Goal: Information Seeking & Learning: Learn about a topic

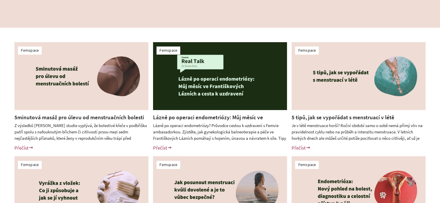
click at [0, 91] on div "Femspace 5minutová masáž pro úlevu od menstruačních bolesti Přečíst [GEOGRAPHIC…" at bounding box center [220, 154] width 440 height 253
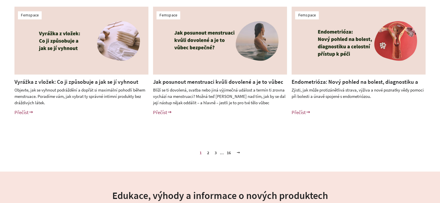
scroll to position [289, 0]
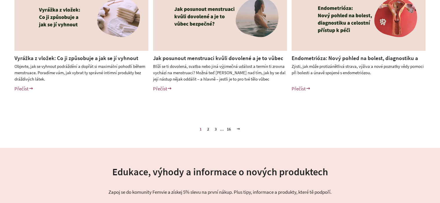
click at [208, 129] on link "2" at bounding box center [208, 129] width 7 height 9
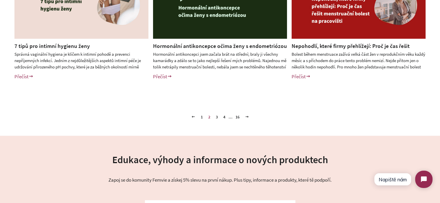
scroll to position [318, 0]
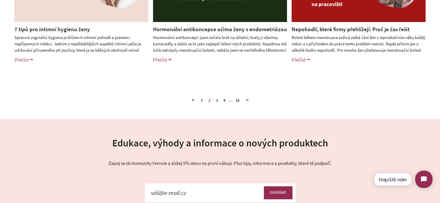
click at [217, 100] on link "3" at bounding box center [216, 100] width 7 height 9
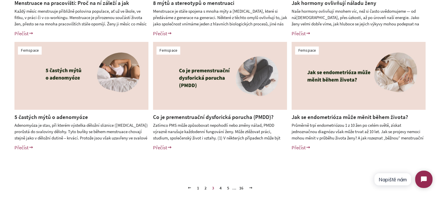
scroll to position [231, 0]
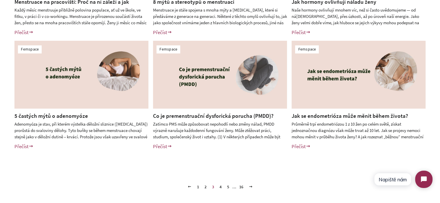
click at [220, 187] on link "4" at bounding box center [220, 187] width 7 height 9
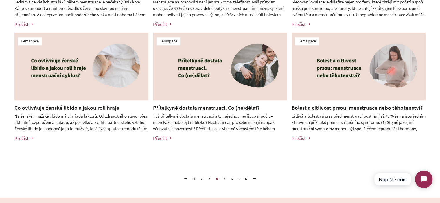
scroll to position [260, 0]
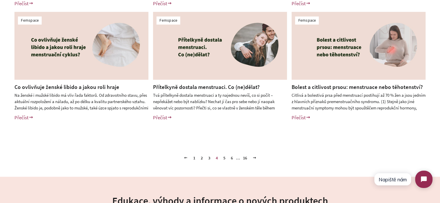
click at [222, 157] on link "5" at bounding box center [224, 158] width 7 height 9
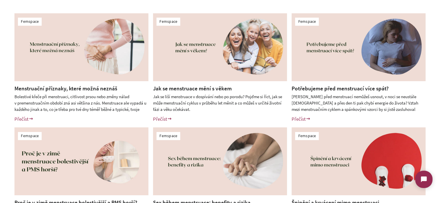
click at [0, 84] on div "Femspace Menstruační příznaky, které možná neznáš Bolestivé křeče při menstruac…" at bounding box center [220, 125] width 440 height 253
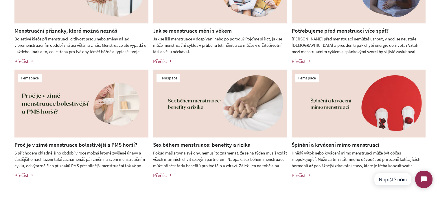
scroll to position [231, 0]
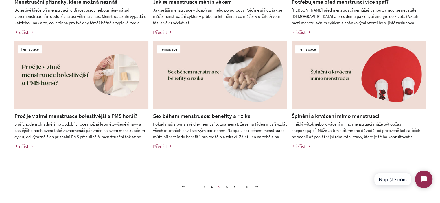
click at [0, 119] on div "Femspace Menstruační příznaky, které možná neznáš Bolestivé křeče při menstruac…" at bounding box center [220, 38] width 440 height 253
click at [226, 187] on link "6" at bounding box center [226, 187] width 7 height 9
click at [190, 187] on link "1" at bounding box center [192, 187] width 7 height 9
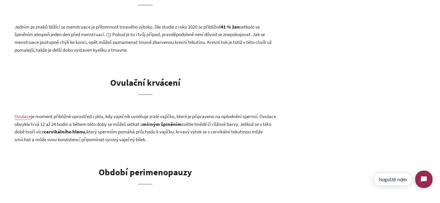
scroll to position [463, 0]
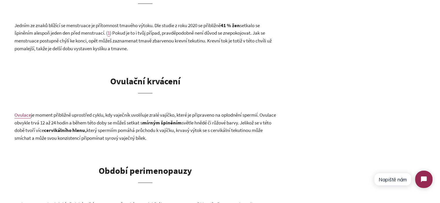
click at [60, 121] on span "je moment přibližně uprostřed cyklu, kdy vaječník uvolňuje zralé vajíčko, které…" at bounding box center [144, 119] width 261 height 14
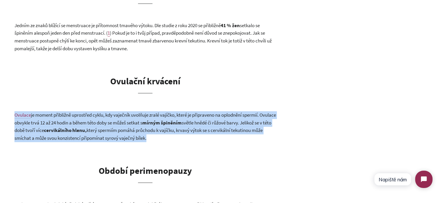
click at [60, 121] on span "je moment přibližně uprostřed cyklu, kdy vaječník uvolňuje zralé vajíčko, které…" at bounding box center [144, 119] width 261 height 14
click at [146, 121] on span "je moment přibližně uprostřed cyklu, kdy vaječník uvolňuje zralé vajíčko, které…" at bounding box center [144, 119] width 261 height 14
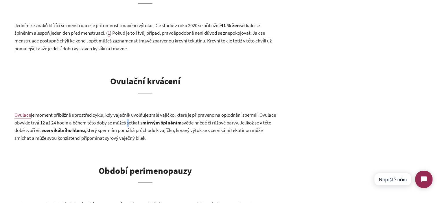
click at [146, 121] on span "je moment přibližně uprostřed cyklu, kdy vaječník uvolňuje zralé vajíčko, které…" at bounding box center [144, 119] width 261 height 14
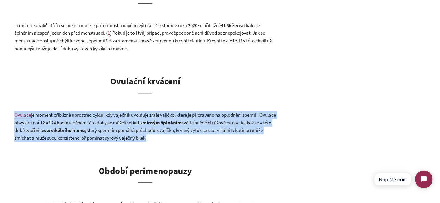
click at [146, 121] on span "je moment přibližně uprostřed cyklu, kdy vaječník uvolňuje zralé vajíčko, které…" at bounding box center [144, 119] width 261 height 14
click at [204, 133] on span "který spermiím pomáhá průchodu k vajíčku, krvavý výtok se s cervikální tekutino…" at bounding box center [138, 134] width 248 height 14
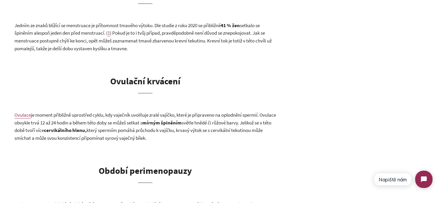
drag, startPoint x: 200, startPoint y: 137, endPoint x: 102, endPoint y: 117, distance: 100.3
click at [108, 118] on span "je moment přibližně uprostřed cyklu, kdy vaječník uvolňuje zralé vajíčko, které…" at bounding box center [144, 119] width 261 height 14
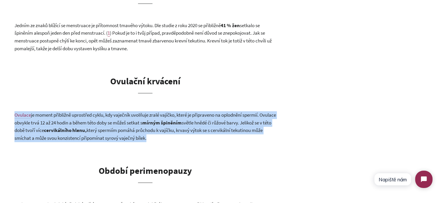
click at [108, 118] on span "je moment přibližně uprostřed cyklu, kdy vaječník uvolňuje zralé vajíčko, které…" at bounding box center [144, 119] width 261 height 14
click at [175, 126] on p "Ovulace je moment přibližně uprostřed cyklu, kdy vaječník uvolňuje zralé vajíčk…" at bounding box center [144, 126] width 261 height 31
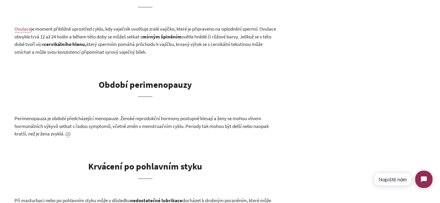
scroll to position [492, 0]
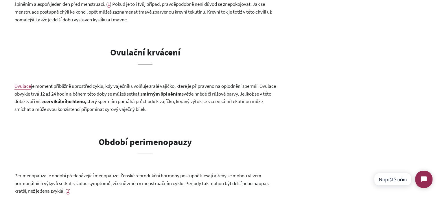
click at [149, 50] on b "Ovulační krvácení" at bounding box center [145, 52] width 70 height 11
click at [149, 51] on b "Ovulační krvácení" at bounding box center [145, 52] width 70 height 11
drag, startPoint x: 178, startPoint y: 84, endPoint x: 188, endPoint y: 60, distance: 26.1
click at [178, 84] on span "je moment přibližně uprostřed cyklu, kdy vaječník uvolňuje zralé vajíčko, které…" at bounding box center [144, 90] width 261 height 14
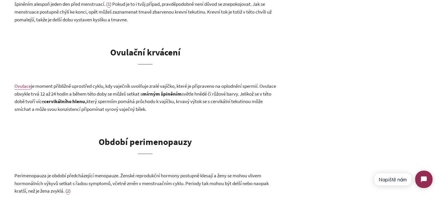
click at [86, 99] on b "cervikálního hlenu," at bounding box center [65, 101] width 43 height 6
drag, startPoint x: 207, startPoint y: 100, endPoint x: 215, endPoint y: 97, distance: 8.7
click at [207, 100] on span "který spermiím pomáhá průchodu k vajíčku, krvavý výtok se s cervikální tekutino…" at bounding box center [138, 105] width 248 height 14
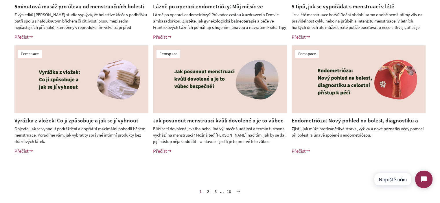
scroll to position [231, 0]
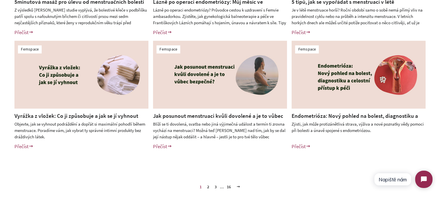
click at [208, 188] on link "2" at bounding box center [208, 187] width 7 height 9
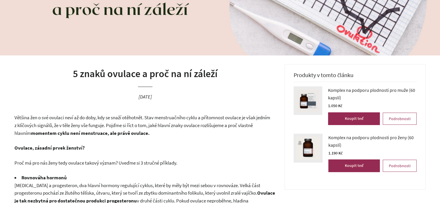
click at [98, 74] on h1 "5 znaků ovulace a proč na ní záleží" at bounding box center [144, 74] width 261 height 14
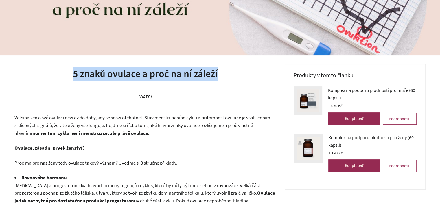
click at [98, 74] on h1 "5 znaků ovulace a proč na ní záleží" at bounding box center [144, 74] width 261 height 14
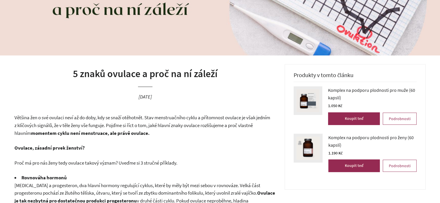
click at [83, 123] on span "Většina žen o své ovulaci neví až do doby, kdy se snaží otěhotnět. Stav menstru…" at bounding box center [142, 126] width 256 height 22
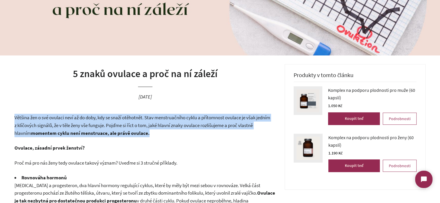
click at [83, 123] on span "Většina žen o své ovulaci neví až do doby, kdy se snaží otěhotnět. Stav menstru…" at bounding box center [142, 126] width 256 height 22
click at [142, 130] on p "Většina žen o své ovulaci neví až do doby, kdy se snaží otěhotnět. Stav menstru…" at bounding box center [144, 125] width 261 height 23
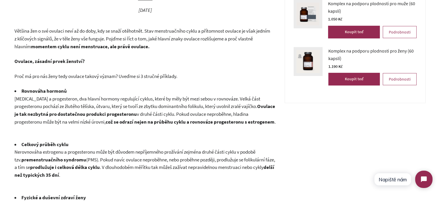
click at [126, 111] on p "Estrogen a progesteron, dva hlavní hormony regulující cyklus, které by měly být…" at bounding box center [144, 110] width 261 height 31
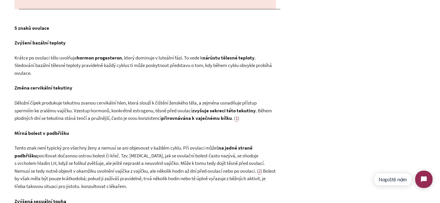
scroll to position [521, 0]
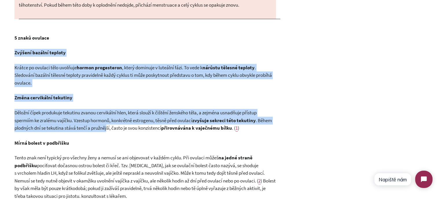
drag, startPoint x: 14, startPoint y: 54, endPoint x: 109, endPoint y: 130, distance: 121.4
click at [108, 129] on div "5 znaků ovulace a proč na ní záleží 11. červen 2023 Většina žen o své ovulaci n…" at bounding box center [220, 53] width 440 height 846
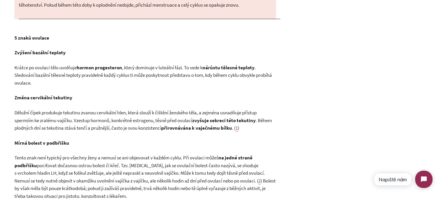
click at [109, 132] on div "Většina žen o své ovulaci neví až do doby, kdy se snaží otěhotnět. Stav menstru…" at bounding box center [144, 63] width 261 height 767
drag, startPoint x: 331, startPoint y: 52, endPoint x: 351, endPoint y: 9, distance: 47.5
click at [331, 52] on div "Produkty v tomto článku Komplex na podporu plodnosti pro muže (60 kapslí) — Běž…" at bounding box center [355, 53] width 141 height 846
drag, startPoint x: 176, startPoint y: 74, endPoint x: 140, endPoint y: 0, distance: 81.9
click at [176, 74] on span ". Sledování bazální tělesné teploty pravidelně každý cyklus ti může poskytnout …" at bounding box center [142, 75] width 257 height 22
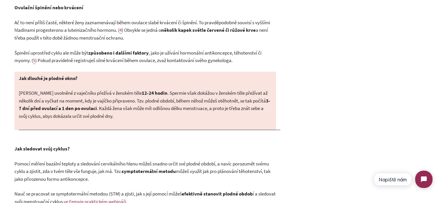
scroll to position [752, 0]
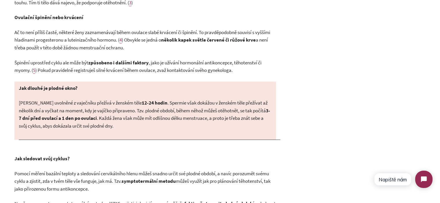
drag, startPoint x: 202, startPoint y: 52, endPoint x: 188, endPoint y: 3, distance: 51.0
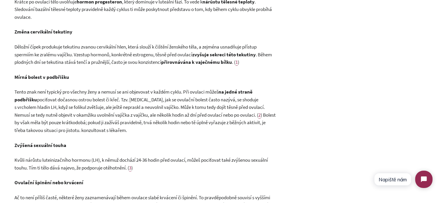
scroll to position [550, 0]
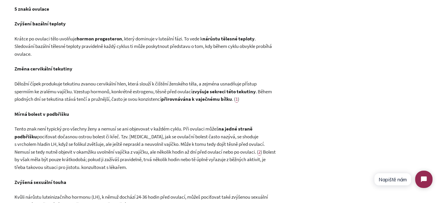
click at [95, 97] on span ". Během plodných dní se tekutina stává tenčí a pružnější, často je svou konzist…" at bounding box center [142, 96] width 257 height 14
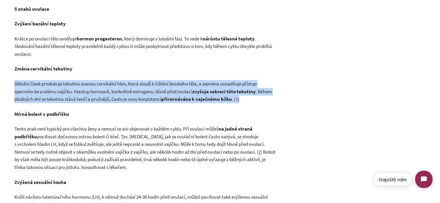
click at [95, 97] on span ". Během plodných dní se tekutina stává tenčí a pružnější, často je svou konzist…" at bounding box center [142, 96] width 257 height 14
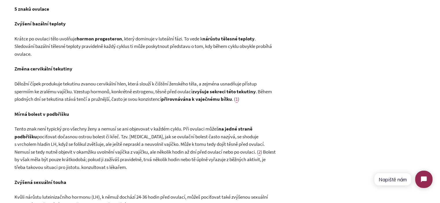
click at [116, 108] on div "Většina žen o své ovulaci neví až do doby, kdy se snaží otěhotnět. Stav menstru…" at bounding box center [144, 34] width 261 height 767
click at [108, 102] on span ". Během plodných dní se tekutina stává tenčí a pružnější, často je svou konzist…" at bounding box center [142, 96] width 257 height 14
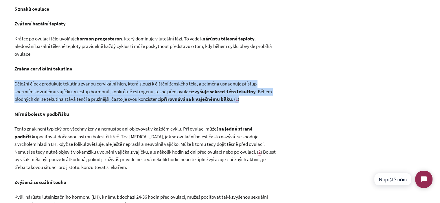
click at [108, 102] on span ". Během plodných dní se tekutina stává tenčí a pružnější, často je svou konzist…" at bounding box center [142, 96] width 257 height 14
drag, startPoint x: 197, startPoint y: 96, endPoint x: 163, endPoint y: 92, distance: 34.1
click at [196, 96] on p "Děložní čípek produkuje tekutinu zvanou cervikální hlen, která slouží k čištění…" at bounding box center [144, 91] width 261 height 23
click at [158, 91] on span "Děložní čípek produkuje tekutinu zvanou cervikální hlen, která slouží k čištění…" at bounding box center [135, 88] width 242 height 14
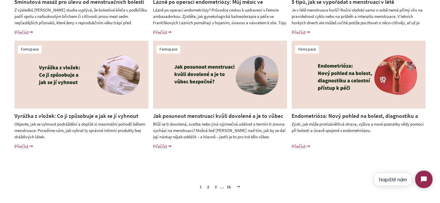
click at [207, 186] on link "2" at bounding box center [208, 187] width 7 height 9
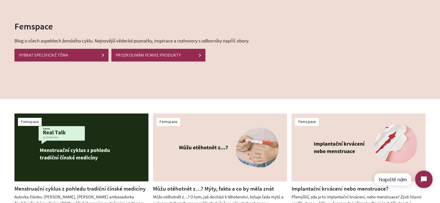
scroll to position [116, 0]
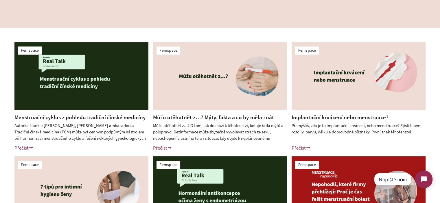
click at [0, 137] on div "Femspace Menstruační cyklus z pohledu tradiční čínské medicíny Přečíst Femspace…" at bounding box center [220, 154] width 440 height 253
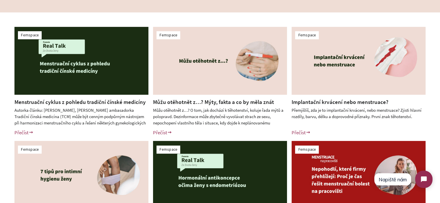
scroll to position [145, 0]
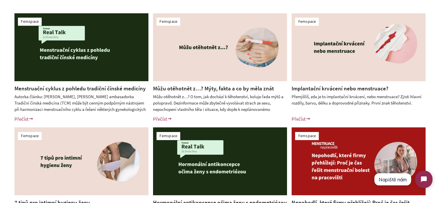
drag, startPoint x: 333, startPoint y: 86, endPoint x: 436, endPoint y: 88, distance: 103.0
click at [436, 88] on div "Femspace Menstruační cyklus z pohledu tradiční čínské medicíny Přečíst Femspace…" at bounding box center [220, 125] width 440 height 253
drag, startPoint x: 410, startPoint y: 88, endPoint x: 287, endPoint y: 92, distance: 122.1
click at [287, 92] on div "Implantační krvácení nebo menstruace? Přemýšlíš, zda je to implantační krvácení…" at bounding box center [354, 106] width 143 height 43
copy link "Implantační krvácení nebo menstruace?"
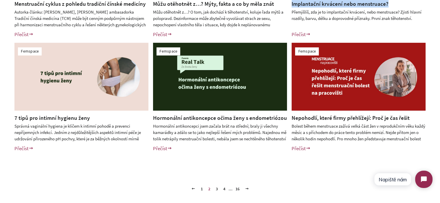
scroll to position [231, 0]
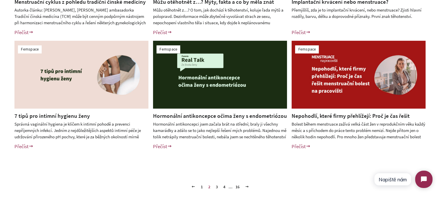
click at [0, 119] on div "Femspace Menstruační cyklus z pohledu tradiční čínské medicíny Přečíst Femspace…" at bounding box center [220, 38] width 440 height 253
click at [215, 186] on link "3" at bounding box center [216, 187] width 7 height 9
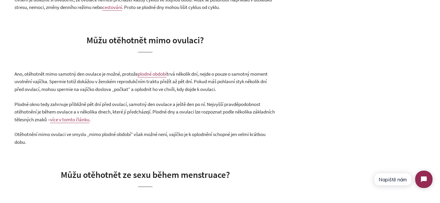
scroll to position [347, 0]
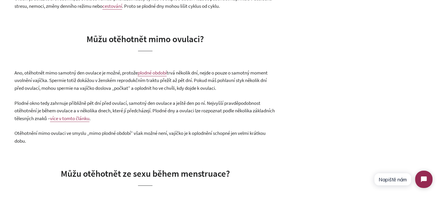
click at [113, 80] on span "trvá několik dní, nejde o pouze o samotný moment uvolnění vajíčka. Spermie toti…" at bounding box center [140, 81] width 253 height 22
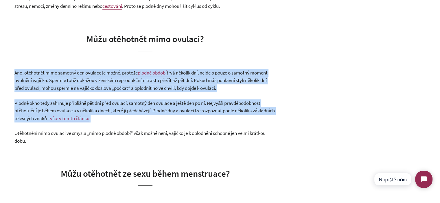
drag, startPoint x: 113, startPoint y: 80, endPoint x: 171, endPoint y: 105, distance: 63.2
click at [171, 105] on span "Plodné okno tedy zahrnuje přibližně pět dní před ovulací, samotný den ovulace a…" at bounding box center [144, 111] width 260 height 22
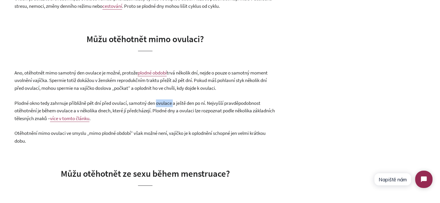
click at [171, 105] on span "Plodné okno tedy zahrnuje přibližně pět dní před ovulací, samotný den ovulace a…" at bounding box center [144, 111] width 260 height 22
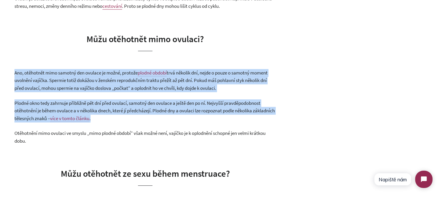
drag, startPoint x: 171, startPoint y: 105, endPoint x: 97, endPoint y: 82, distance: 77.0
click at [97, 82] on span "trvá několik dní, nejde o pouze o samotný moment uvolnění vajíčka. Spermie toti…" at bounding box center [140, 81] width 253 height 22
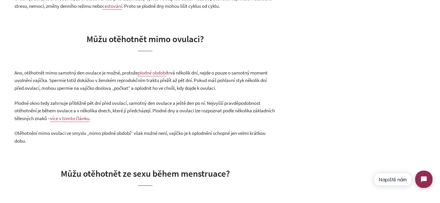
click at [174, 110] on span "Plodné okno tedy zahrnuje přibližně pět dní před ovulací, samotný den ovulace a…" at bounding box center [144, 111] width 260 height 22
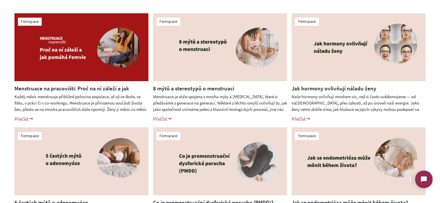
click at [0, 113] on div "Femspace Menstruace na pracovišti: Proč na ní záleží a jak pomáhá [PERSON_NAME]…" at bounding box center [220, 125] width 440 height 253
click at [0, 101] on div "Femspace Menstruace na pracovišti: Proč na ní záleží a jak pomáhá Femvie Každý …" at bounding box center [220, 125] width 440 height 253
click at [0, 89] on div "Femspace Menstruace na pracovišti: Proč na ní záleží a jak pomáhá Femvie Každý …" at bounding box center [220, 125] width 440 height 253
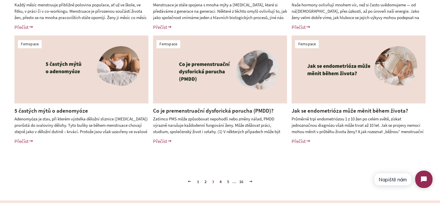
scroll to position [260, 0]
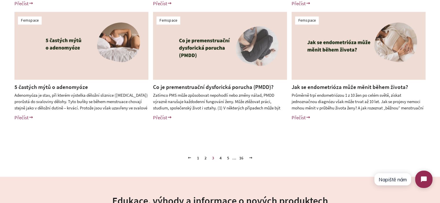
click at [221, 159] on link "4" at bounding box center [220, 158] width 7 height 9
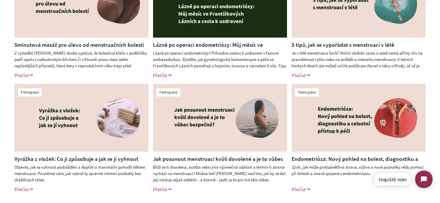
scroll to position [260, 0]
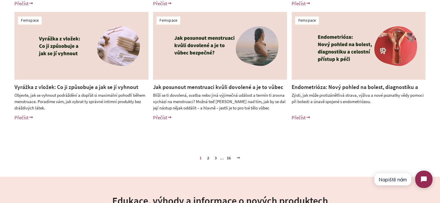
click at [209, 158] on link "2" at bounding box center [208, 158] width 7 height 9
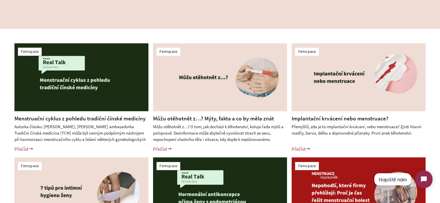
scroll to position [116, 0]
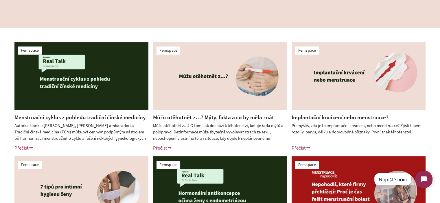
click at [331, 118] on link "Implantační krvácení nebo menstruace?" at bounding box center [340, 117] width 97 height 7
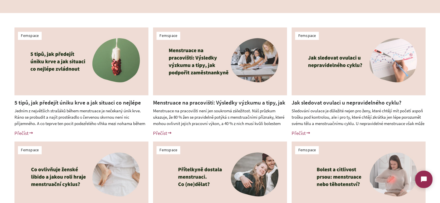
scroll to position [145, 0]
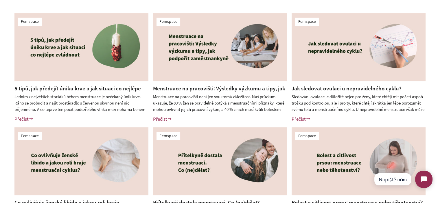
drag, startPoint x: 329, startPoint y: 89, endPoint x: 433, endPoint y: 91, distance: 103.9
click at [433, 91] on div "Femspace 5 tipů, jak předejít úniku krve a jak situaci co nejlépe zvládnout Jed…" at bounding box center [220, 125] width 440 height 253
drag, startPoint x: 410, startPoint y: 86, endPoint x: 291, endPoint y: 91, distance: 119.2
click at [291, 90] on div "Jak sledovat ovulaci u nepravidelného cyklu? Sledování ovulace je důležité neje…" at bounding box center [354, 106] width 143 height 43
copy link "Jak sledovat ovulaci u nepravidelného cyklu?"
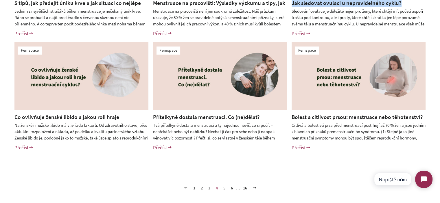
scroll to position [231, 0]
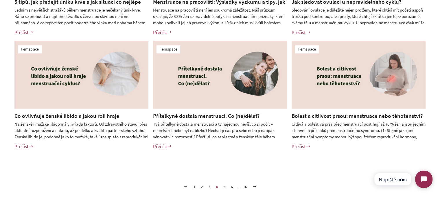
click at [0, 132] on div "Femspace 5 tipů, jak předejít úniku krve a jak situaci co nejlépe zvládnout Jed…" at bounding box center [220, 38] width 440 height 253
click at [223, 187] on link "5" at bounding box center [224, 187] width 7 height 9
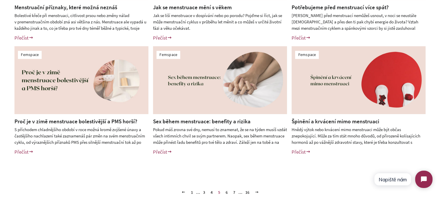
scroll to position [231, 0]
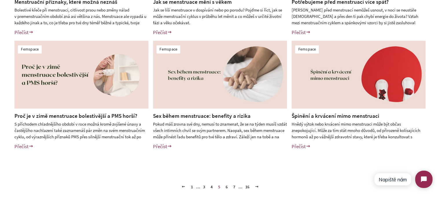
click at [229, 187] on link "6" at bounding box center [226, 187] width 7 height 9
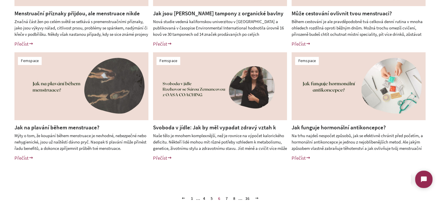
scroll to position [289, 0]
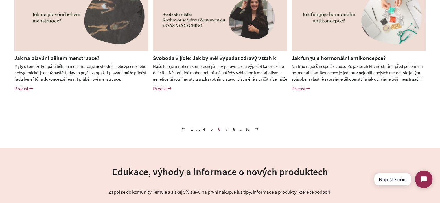
click at [225, 129] on link "7" at bounding box center [226, 129] width 7 height 9
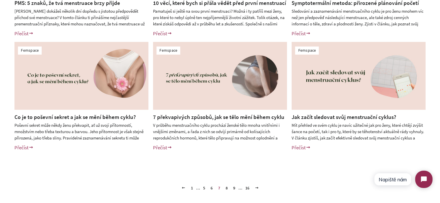
scroll to position [231, 0]
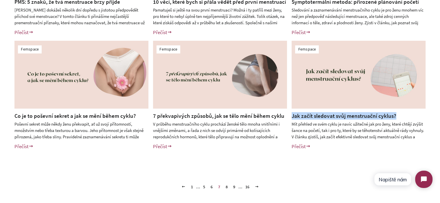
drag, startPoint x: 404, startPoint y: 115, endPoint x: 291, endPoint y: 115, distance: 113.1
click at [291, 115] on div "Jak začít sledovat svůj menstruační cyklus? Mít přehled ve svém cyklu je navíc …" at bounding box center [354, 133] width 143 height 43
copy link "Jak začít sledovat svůj menstruační cyklus?"
click at [191, 188] on link "1" at bounding box center [192, 187] width 7 height 9
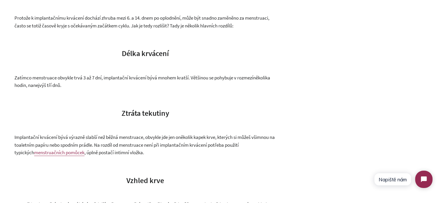
scroll to position [347, 0]
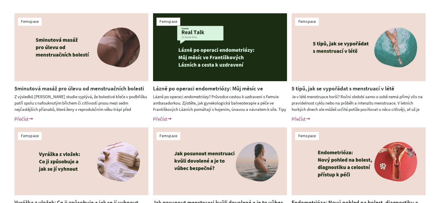
click at [86, 89] on link "5minutová masáž pro úlevu od menstruačních bolesti" at bounding box center [79, 88] width 130 height 7
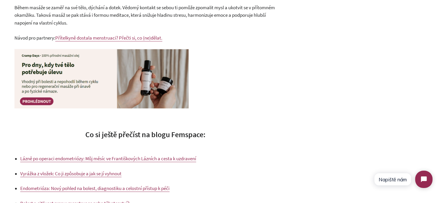
scroll to position [839, 0]
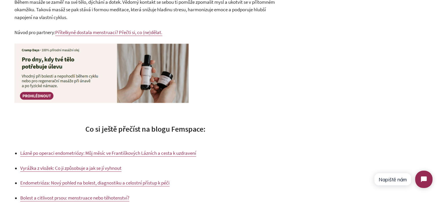
click at [254, 85] on p at bounding box center [144, 74] width 261 height 62
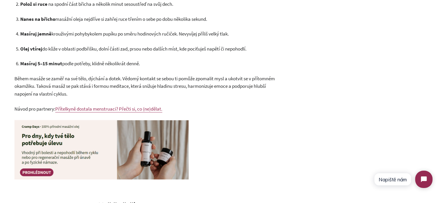
scroll to position [752, 0]
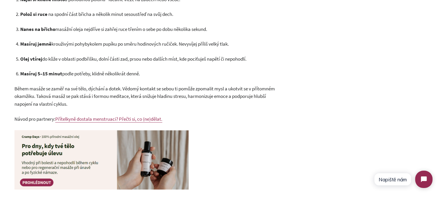
click at [21, 86] on span "Během masáže se zaměř na své tělo, dýchání a dotek. Vědomý kontakt se sebou ti …" at bounding box center [144, 97] width 260 height 22
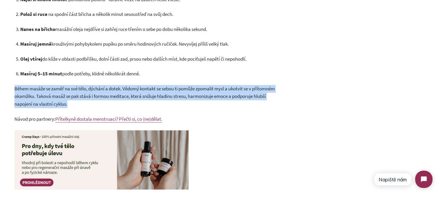
drag, startPoint x: 21, startPoint y: 86, endPoint x: 109, endPoint y: 100, distance: 88.4
click at [106, 100] on p "Během masáže se zaměř na své tělo, dýchání a dotek. Vědomý kontakt se sebou ti …" at bounding box center [144, 96] width 261 height 23
click at [109, 100] on p "Během masáže se zaměř na své tělo, dýchání a dotek. Vědomý kontakt se sebou ti …" at bounding box center [144, 96] width 261 height 23
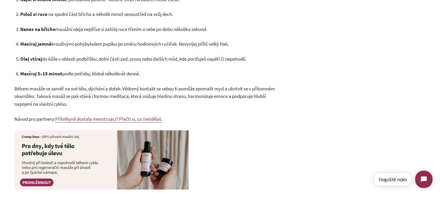
click at [109, 100] on p "Během masáže se zaměř na své tělo, dýchání a dotek. Vědomý kontakt se sebou ti …" at bounding box center [144, 96] width 261 height 23
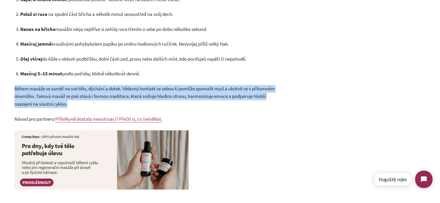
click at [109, 100] on p "Během masáže se zaměř na své tělo, dýchání a dotek. Vědomý kontakt se sebou ti …" at bounding box center [144, 96] width 261 height 23
click at [138, 100] on p "Během masáže se zaměř na své tělo, dýchání a dotek. Vědomý kontakt se sebou ti …" at bounding box center [144, 96] width 261 height 23
